Goal: Task Accomplishment & Management: Manage account settings

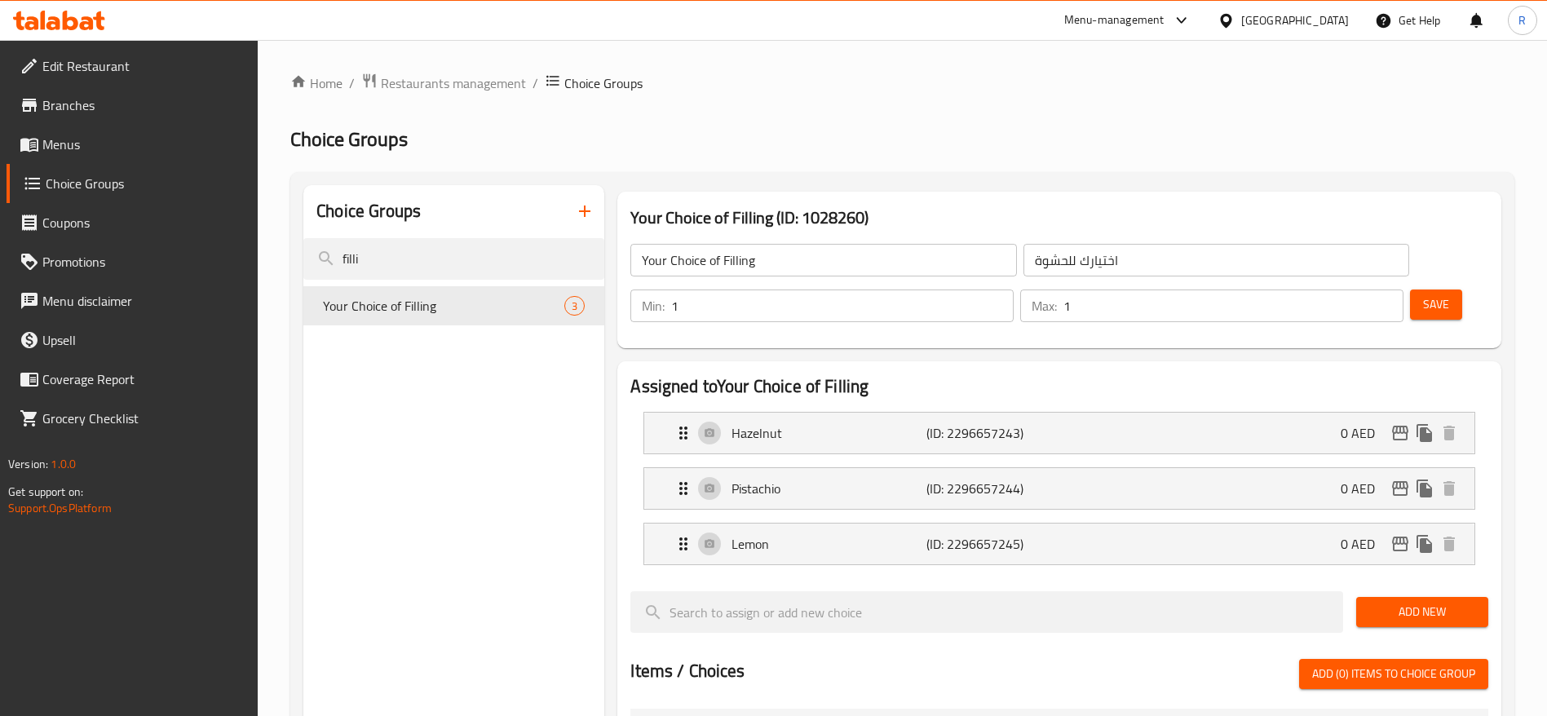
click at [466, 78] on span "Restaurants management" at bounding box center [453, 83] width 145 height 20
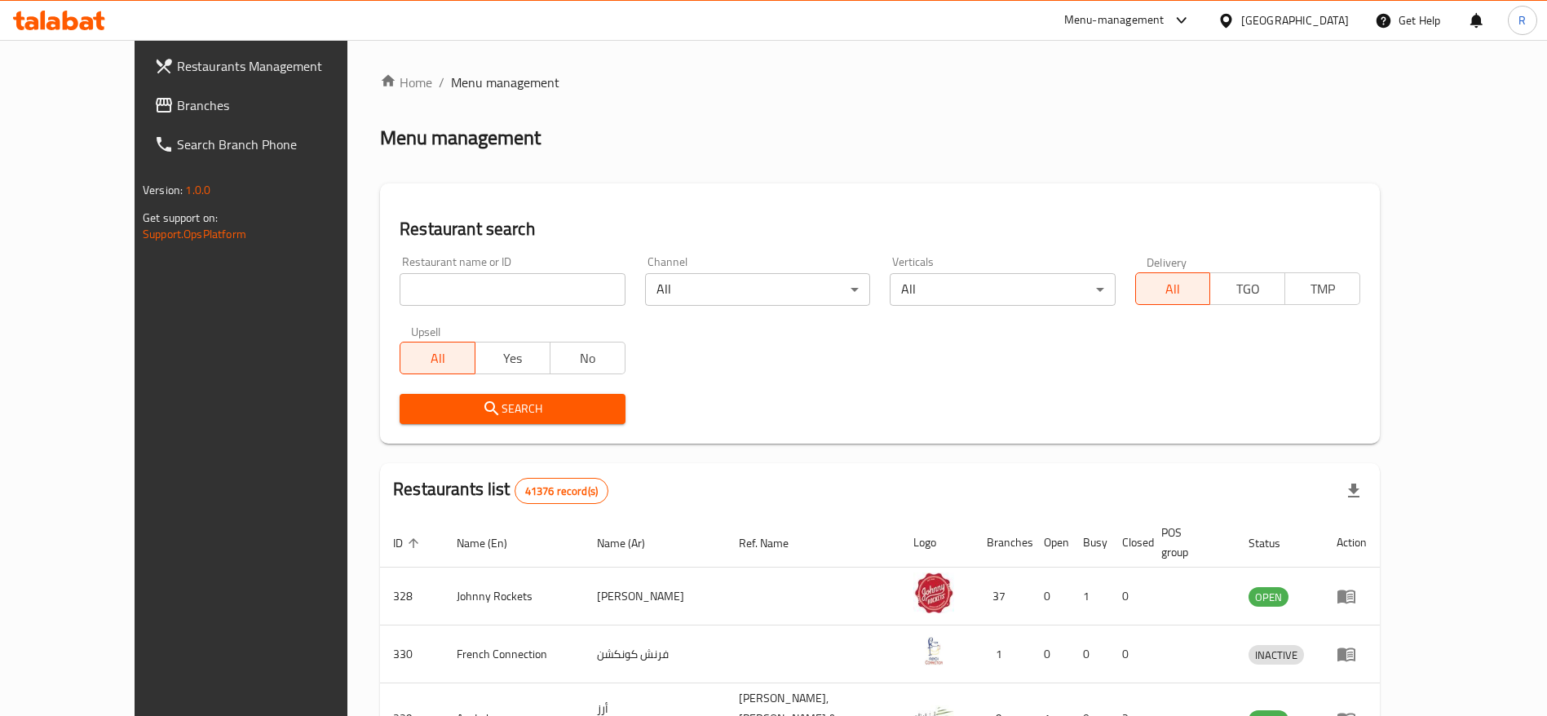
click at [436, 285] on input "search" at bounding box center [512, 289] width 225 height 33
type input "everyday roastery"
click button "Search" at bounding box center [512, 409] width 225 height 30
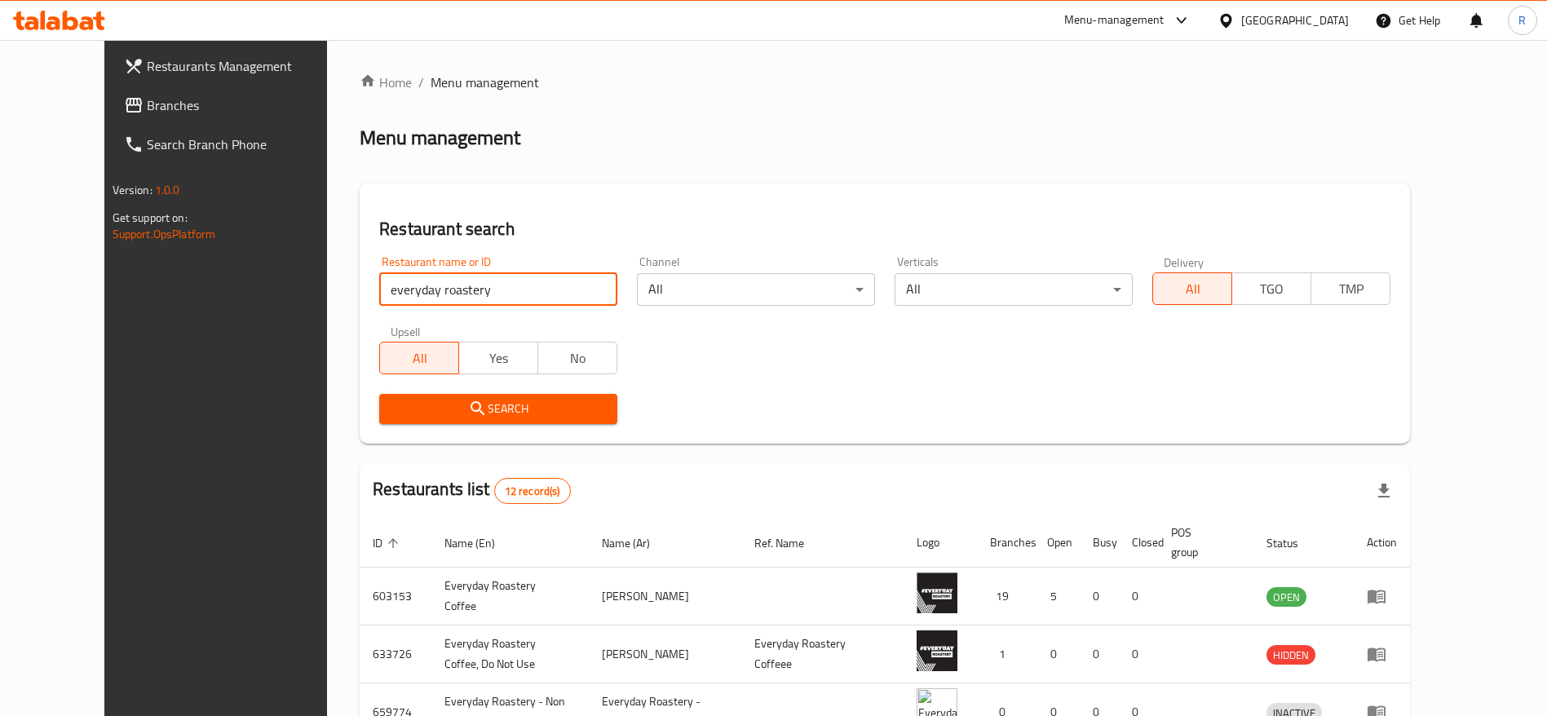
scroll to position [379, 0]
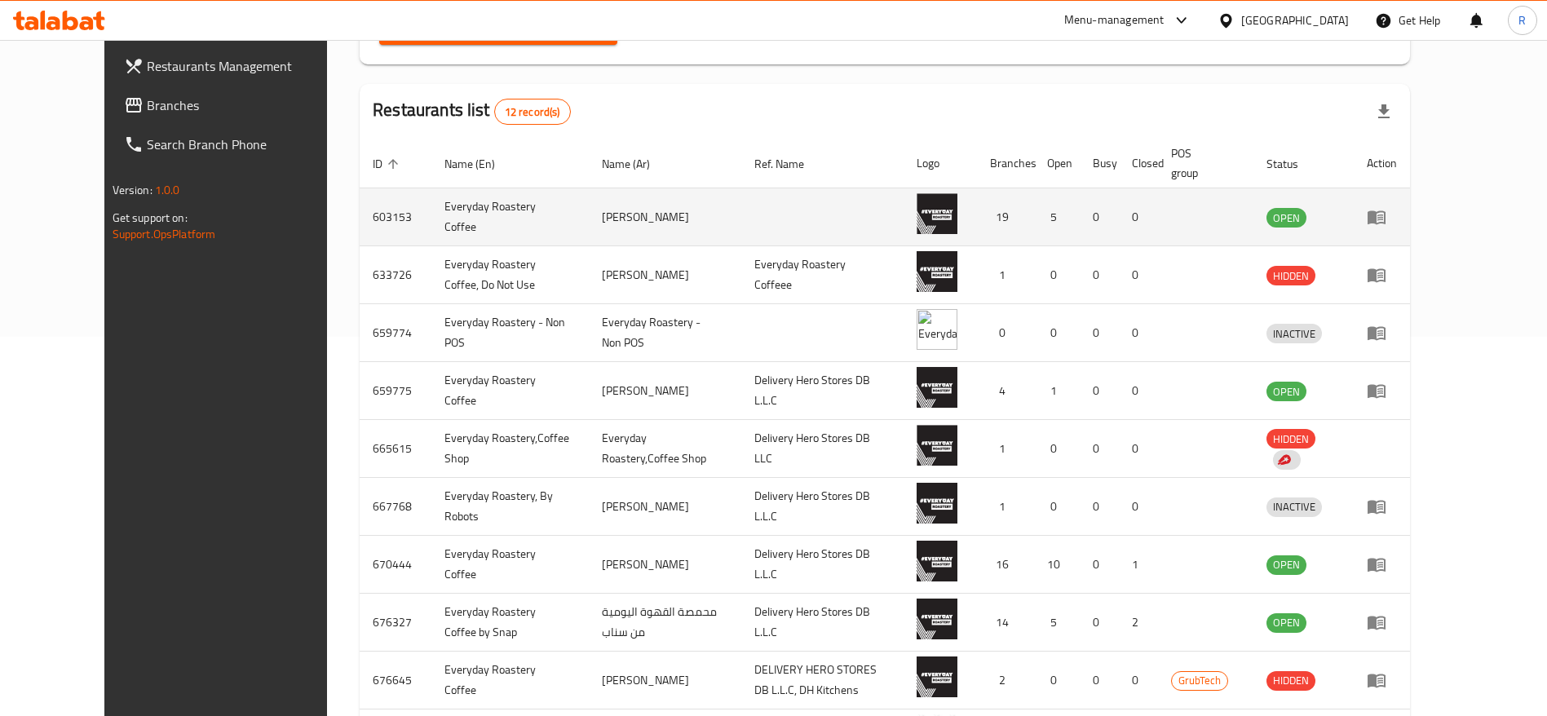
click at [1410, 219] on td "enhanced table" at bounding box center [1382, 217] width 56 height 58
click at [1385, 216] on icon "enhanced table" at bounding box center [1377, 218] width 18 height 14
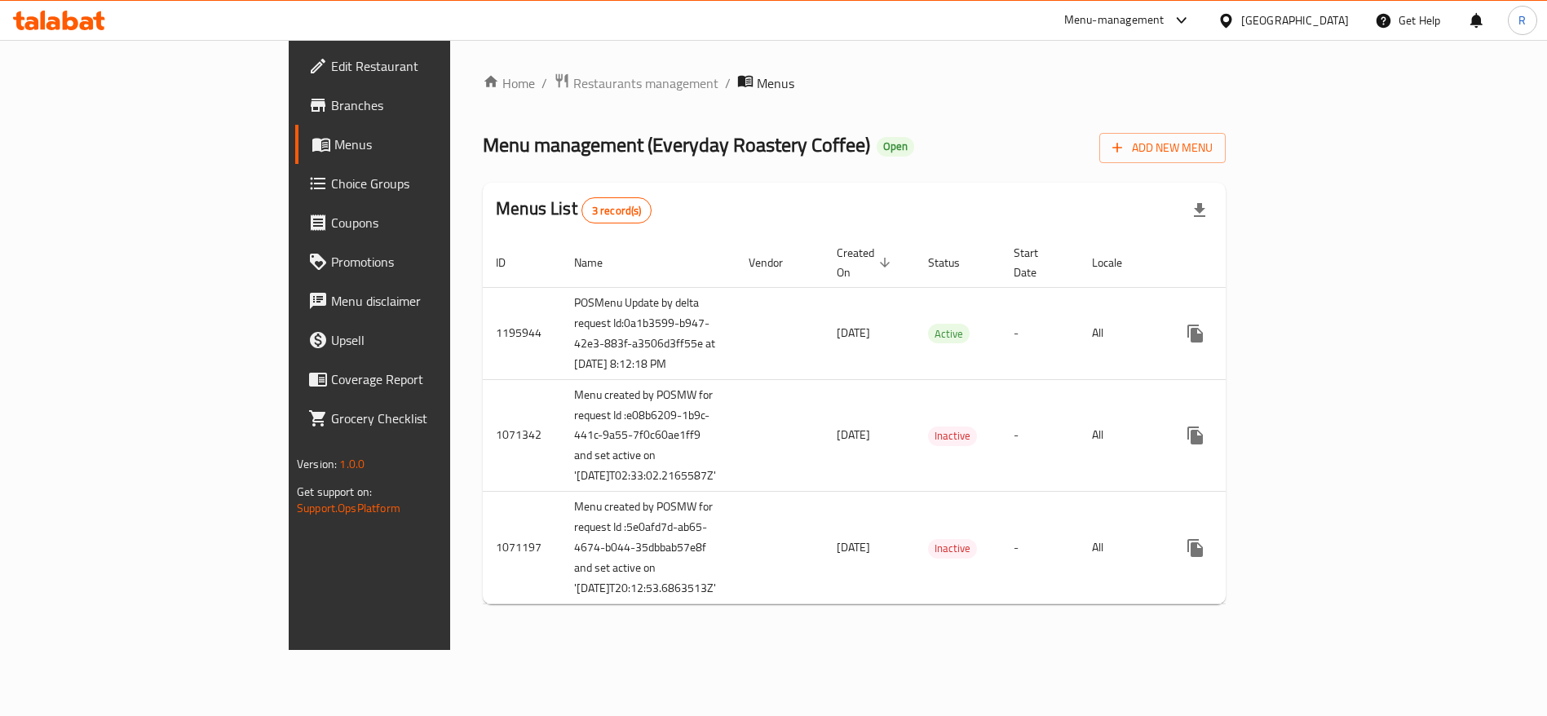
click at [671, 131] on span "Menu management ( Everyday Roastery Coffee )" at bounding box center [676, 144] width 387 height 37
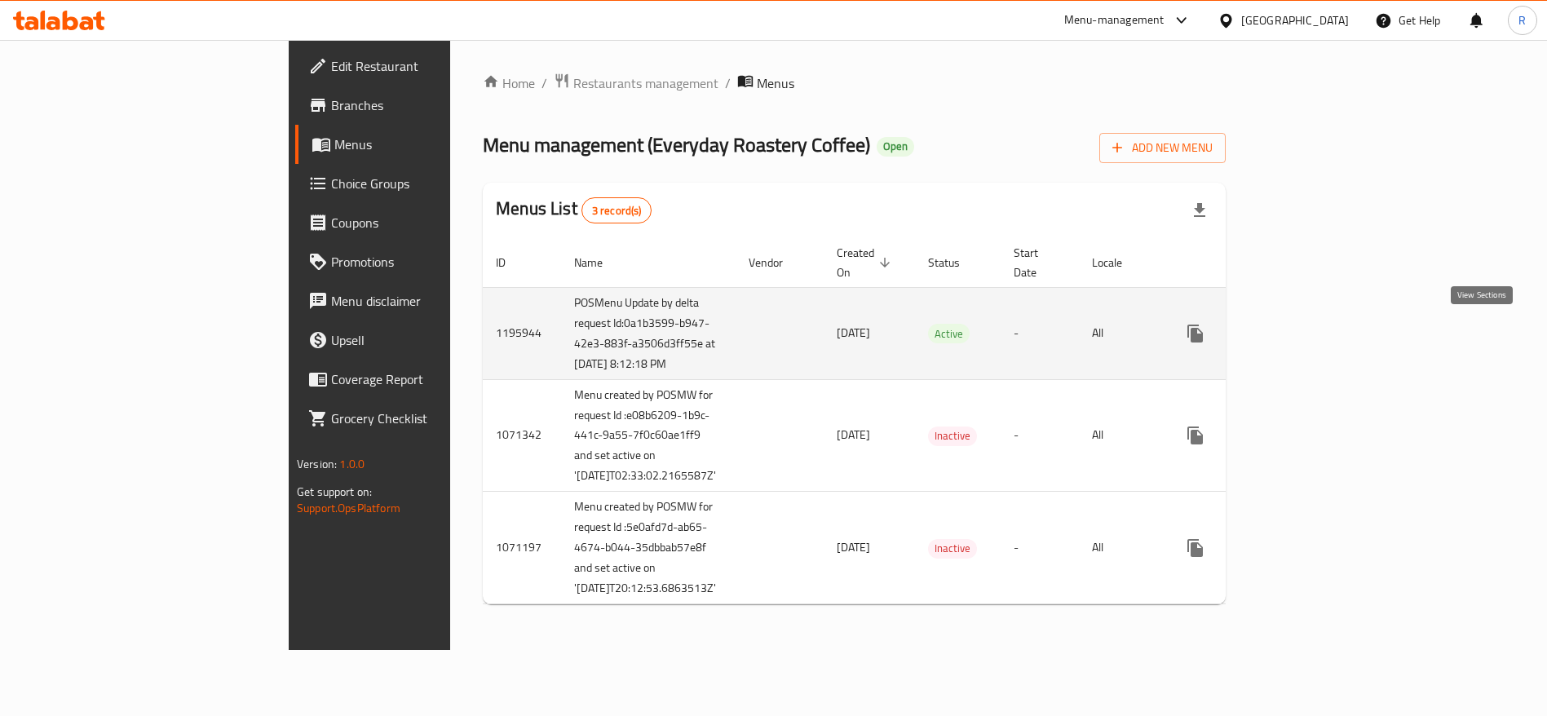
click at [1320, 334] on icon "enhanced table" at bounding box center [1313, 333] width 15 height 15
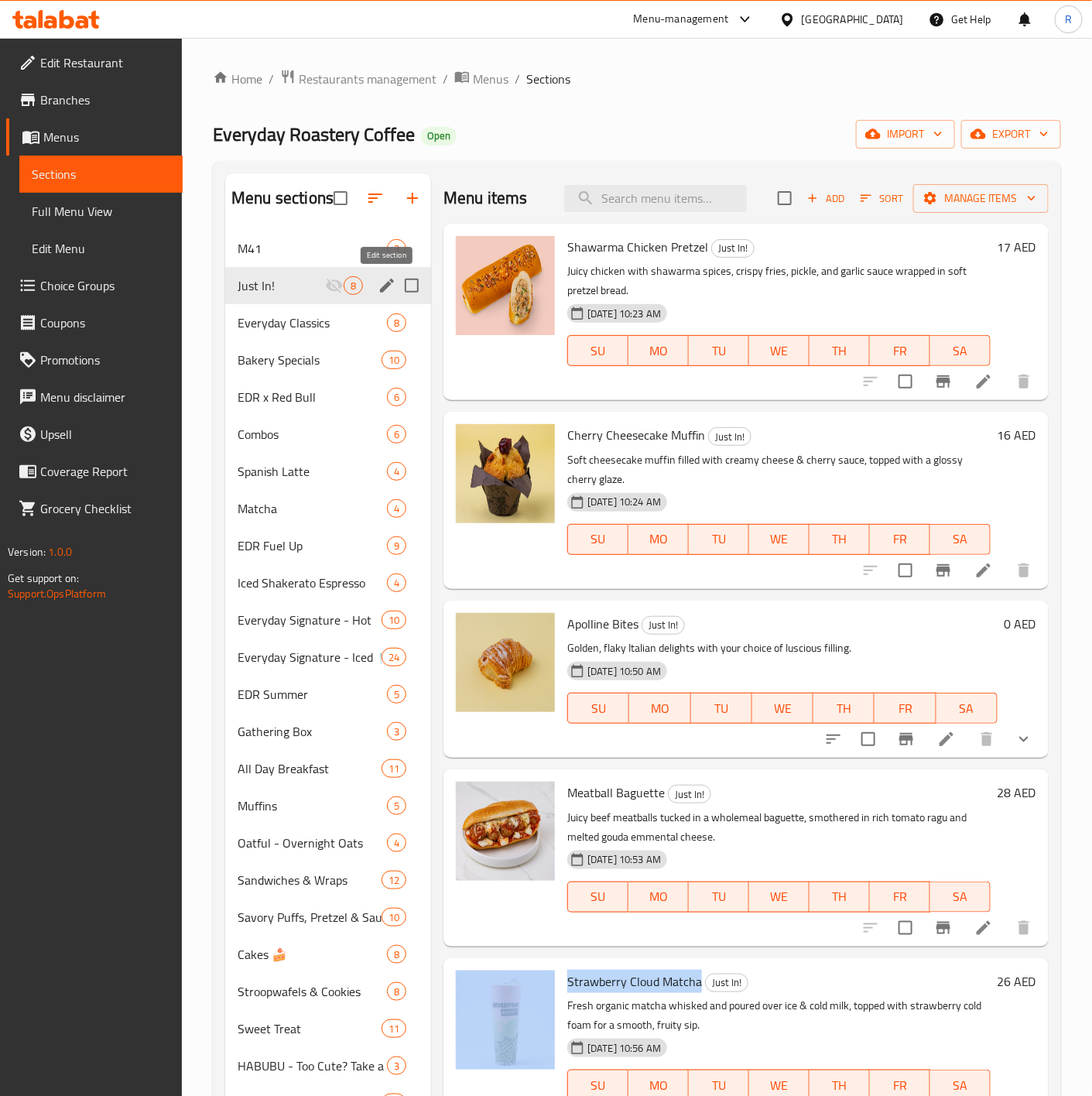
click at [388, 288] on icon "edit" at bounding box center [387, 286] width 19 height 19
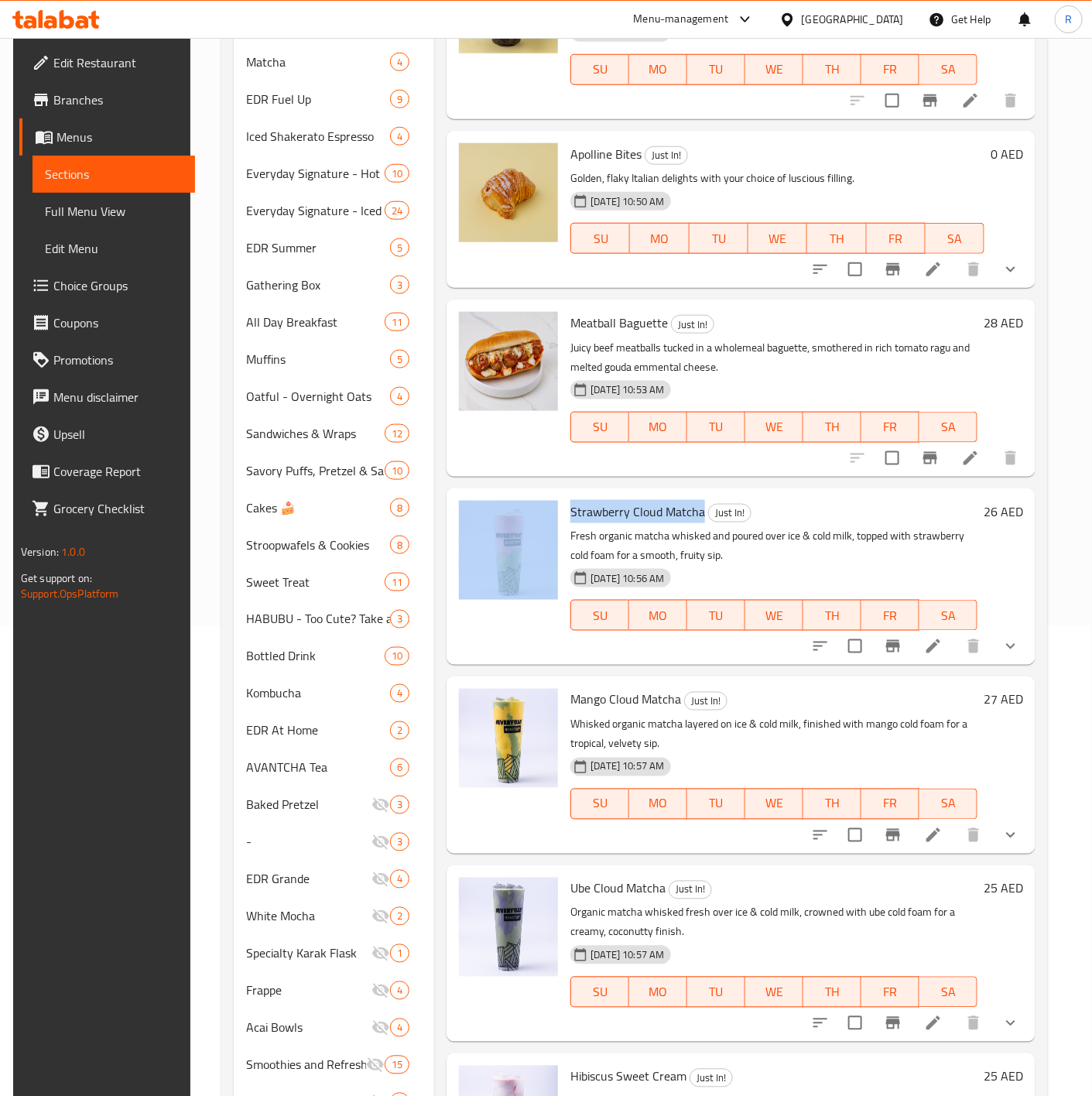
scroll to position [560, 0]
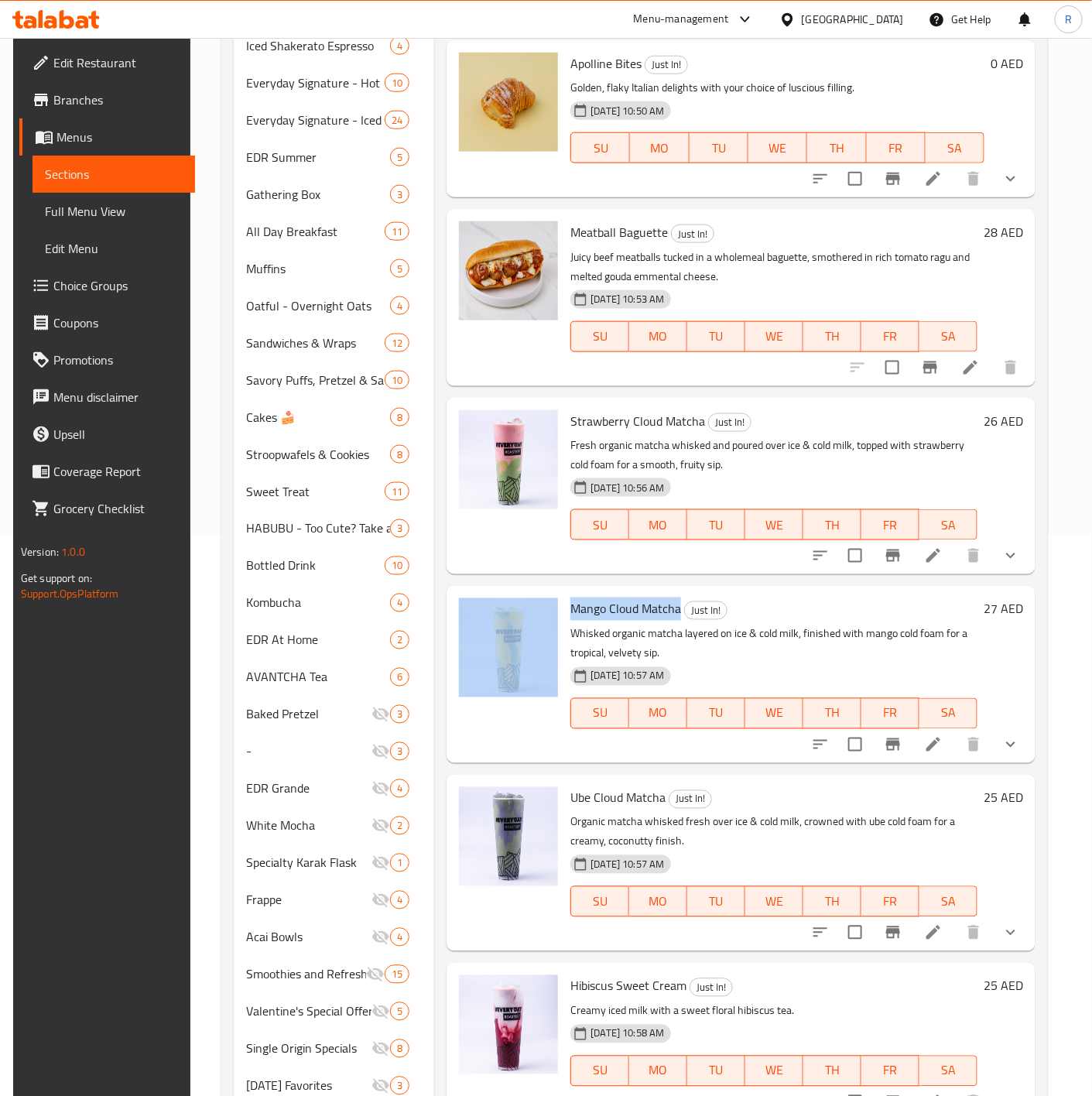
drag, startPoint x: 556, startPoint y: 602, endPoint x: 677, endPoint y: 610, distance: 121.3
click at [677, 610] on div "Mango Cloud Matcha Just In! Whisked organic matcha layered on ice & cold milk, …" at bounding box center [741, 674] width 577 height 164
copy div "Mango Cloud Matcha"
